Goal: Use online tool/utility: Utilize a website feature to perform a specific function

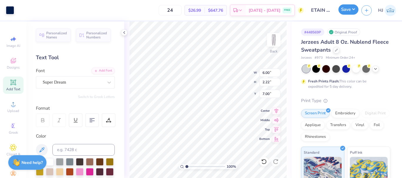
click at [354, 7] on button "Save" at bounding box center [348, 9] width 20 height 10
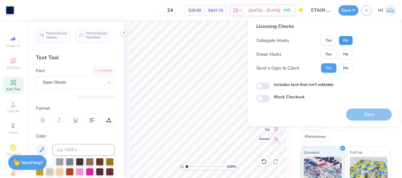
click at [346, 41] on button "No" at bounding box center [345, 40] width 14 height 9
click at [345, 54] on button "No" at bounding box center [345, 54] width 14 height 9
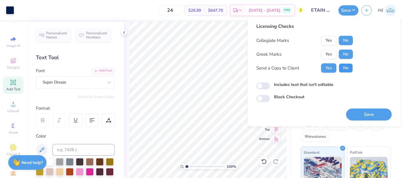
click at [346, 67] on button "No" at bounding box center [345, 67] width 14 height 9
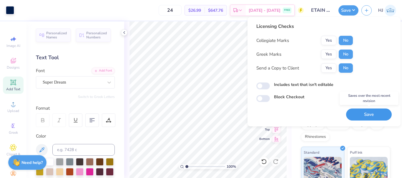
click at [374, 118] on button "Save" at bounding box center [369, 115] width 46 height 12
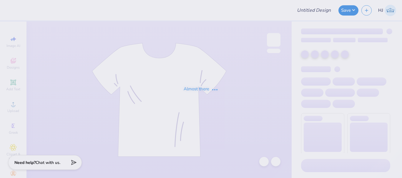
type input "Evan Big/Little 2"
type input "Pepperdine Law: Custom Sweatshirts"
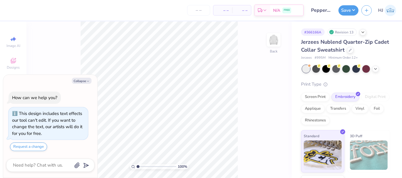
scroll to position [10, 0]
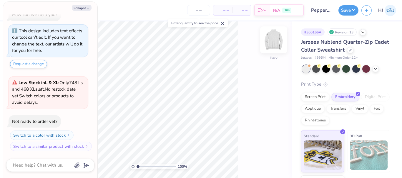
click at [273, 44] on img at bounding box center [274, 40] width 24 height 24
type textarea "x"
